Goal: Transaction & Acquisition: Purchase product/service

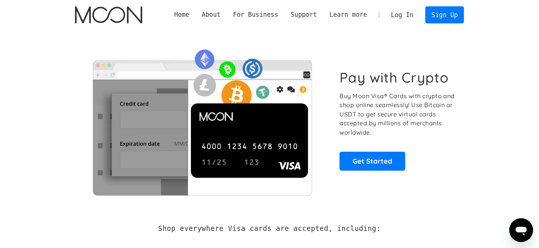
click at [400, 16] on link "Log In" at bounding box center [402, 15] width 35 height 16
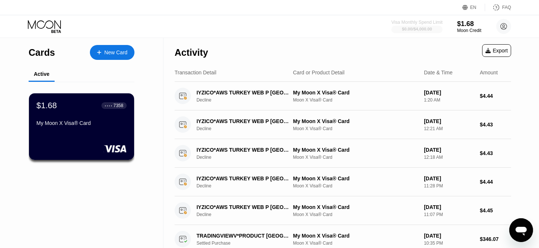
click at [417, 27] on div "$0.00 / $4,000.00" at bounding box center [417, 29] width 30 height 4
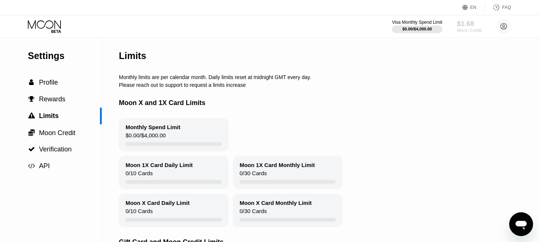
click at [460, 28] on div "Moon Credit" at bounding box center [469, 30] width 25 height 5
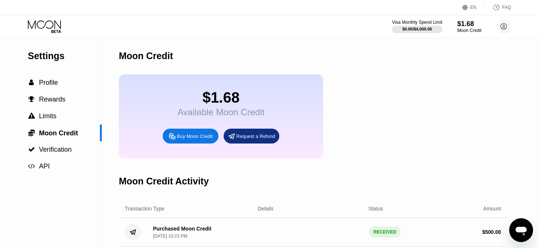
click at [198, 139] on div "Buy Moon Credit" at bounding box center [195, 136] width 36 height 6
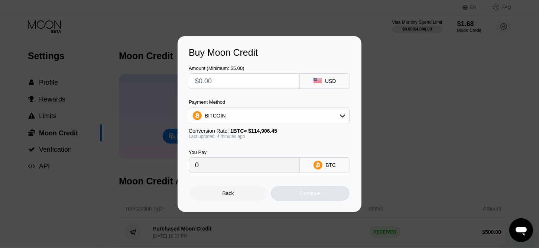
click at [237, 113] on div "BITCOIN" at bounding box center [269, 115] width 160 height 15
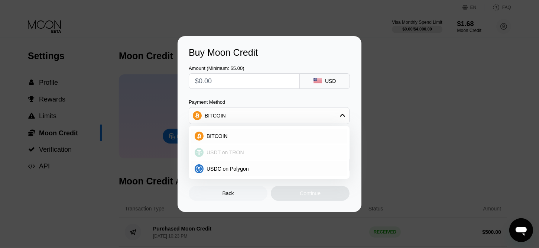
click at [238, 151] on span "USDT on TRON" at bounding box center [225, 152] width 38 height 6
type input "0.00"
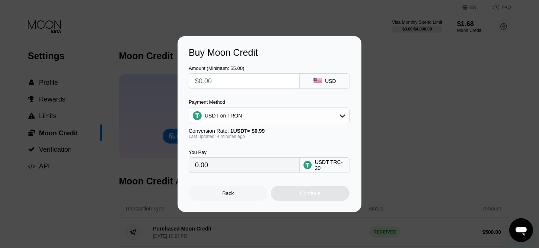
click at [245, 162] on input "0.00" at bounding box center [244, 164] width 98 height 15
drag, startPoint x: 242, startPoint y: 163, endPoint x: 237, endPoint y: 164, distance: 5.1
click at [240, 163] on input "0.00" at bounding box center [244, 164] width 98 height 15
click at [205, 167] on input "0.00" at bounding box center [244, 164] width 98 height 15
drag, startPoint x: 197, startPoint y: 166, endPoint x: 187, endPoint y: 166, distance: 10.0
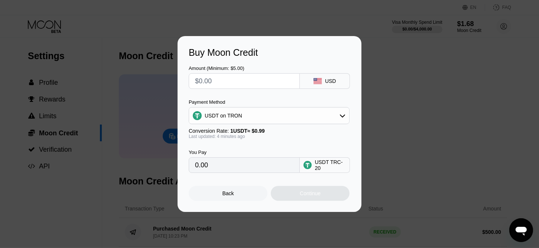
click at [187, 166] on div "Buy Moon Credit Amount (Minimum: $5.00) USD Payment Method USDT on TRON Convers…" at bounding box center [269, 124] width 184 height 176
click at [214, 166] on input "0.00" at bounding box center [244, 164] width 98 height 15
click at [201, 79] on input "text" at bounding box center [244, 81] width 98 height 15
type input "$2"
type input "2.02"
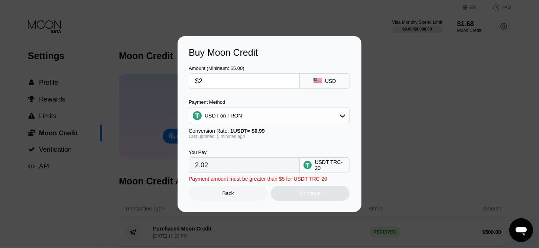
type input "$25"
type input "25.25"
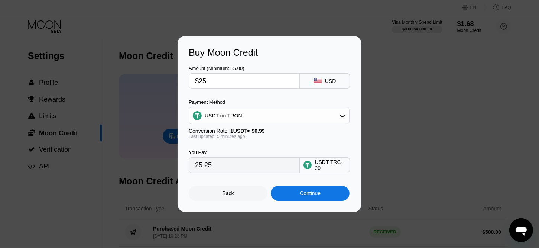
type input "$250"
type input "252.53"
type input "$250"
click at [224, 169] on input "252.53" at bounding box center [244, 164] width 98 height 15
click at [230, 167] on input "252.53" at bounding box center [244, 164] width 98 height 15
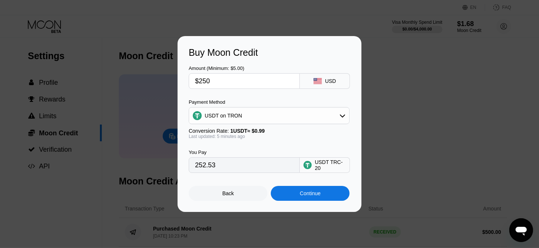
click at [230, 167] on input "252.53" at bounding box center [244, 164] width 98 height 15
click at [300, 196] on div "Continue" at bounding box center [310, 193] width 21 height 6
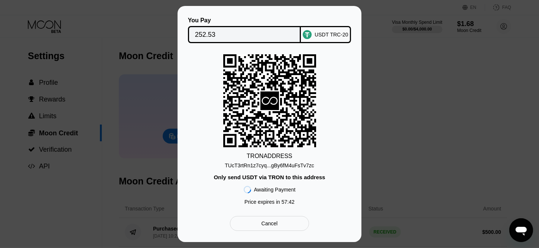
click at [287, 167] on div "TUcT3rtRn1z7cyq...gBy6fM4uFsTv7zc" at bounding box center [269, 165] width 89 height 6
drag, startPoint x: 266, startPoint y: 28, endPoint x: 311, endPoint y: 42, distance: 47.6
click at [267, 28] on input "252.53" at bounding box center [244, 34] width 99 height 15
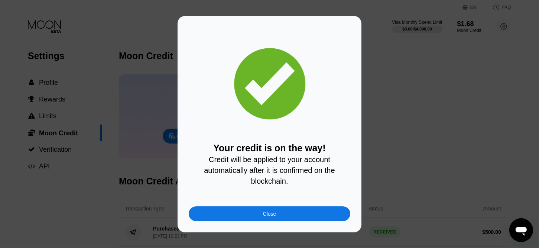
scroll to position [37, 0]
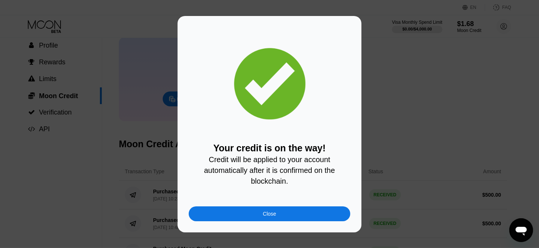
click at [284, 216] on div "Close" at bounding box center [270, 213] width 162 height 15
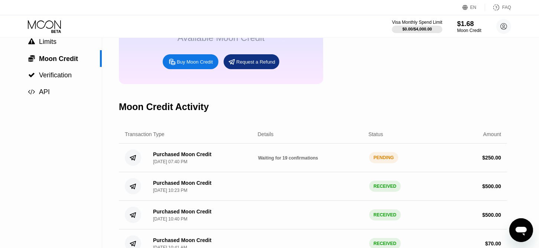
scroll to position [111, 0]
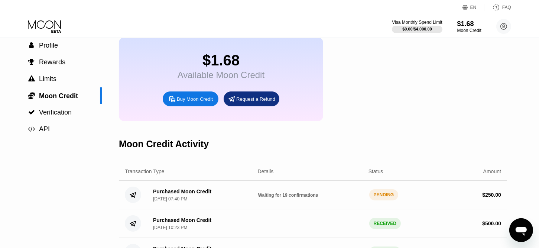
scroll to position [74, 0]
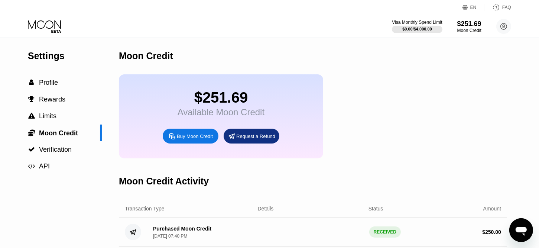
click at [56, 30] on icon at bounding box center [45, 26] width 35 height 13
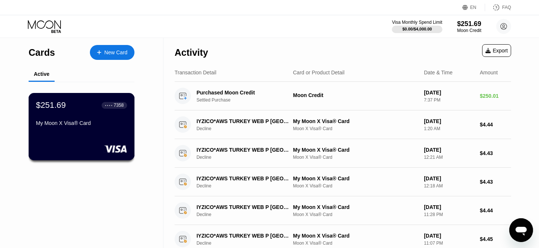
click at [73, 125] on div "My Moon X Visa® Card" at bounding box center [81, 123] width 91 height 6
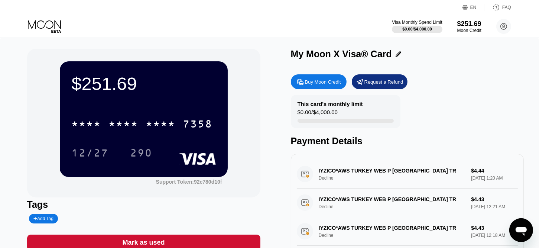
click at [45, 24] on icon at bounding box center [44, 24] width 33 height 9
